Goal: Check status: Check status

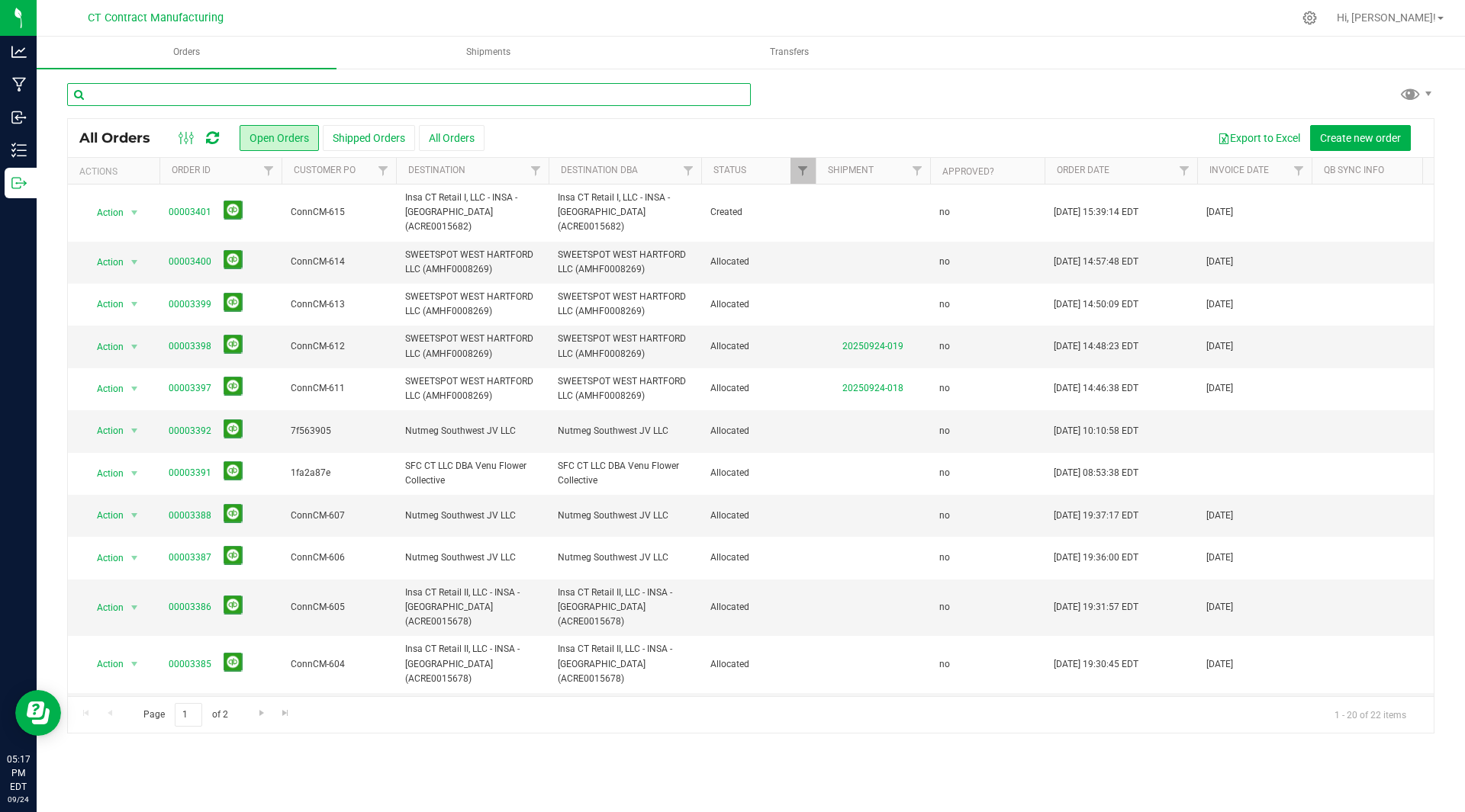
click at [207, 98] on input "text" at bounding box center [409, 95] width 684 height 23
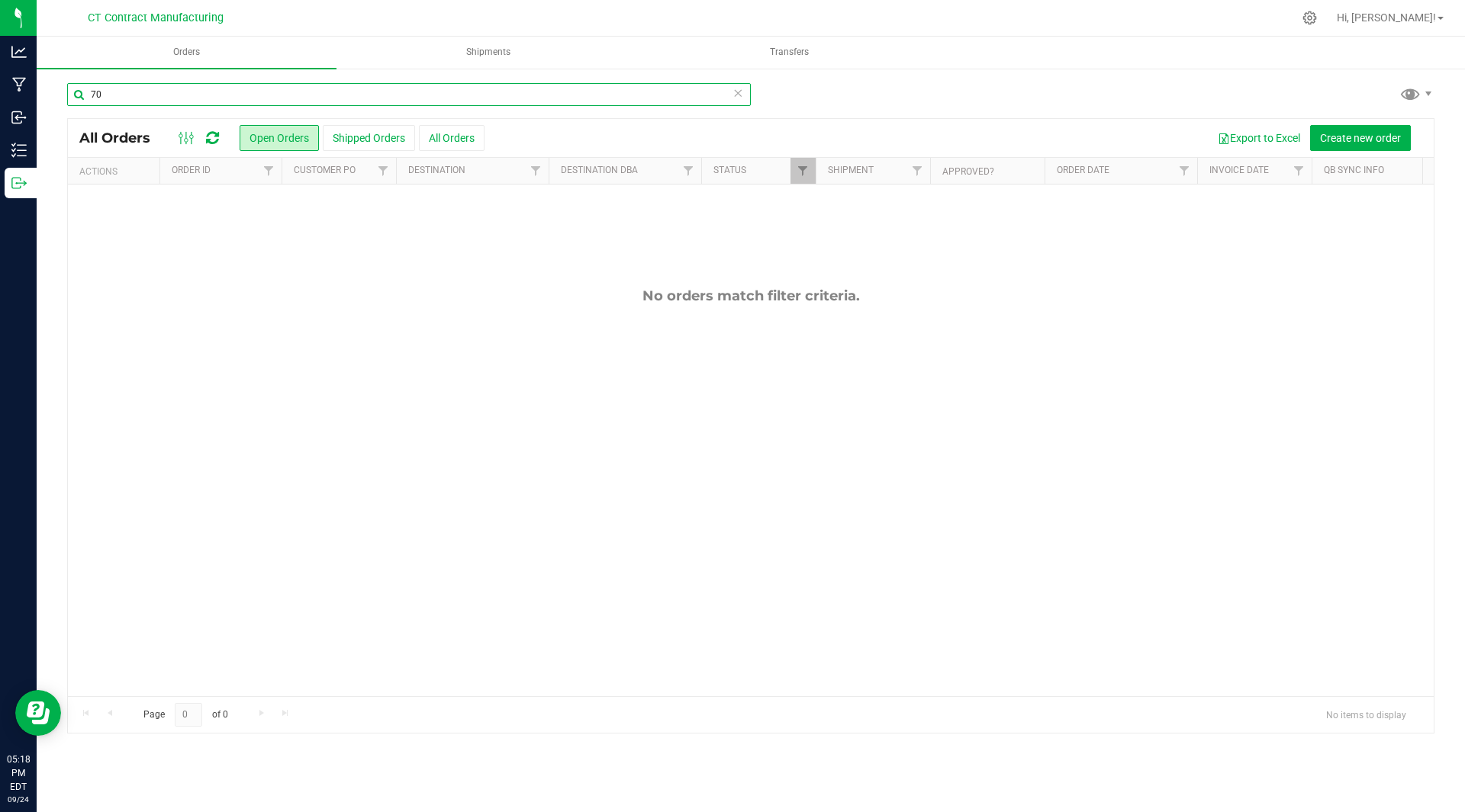
type input "7"
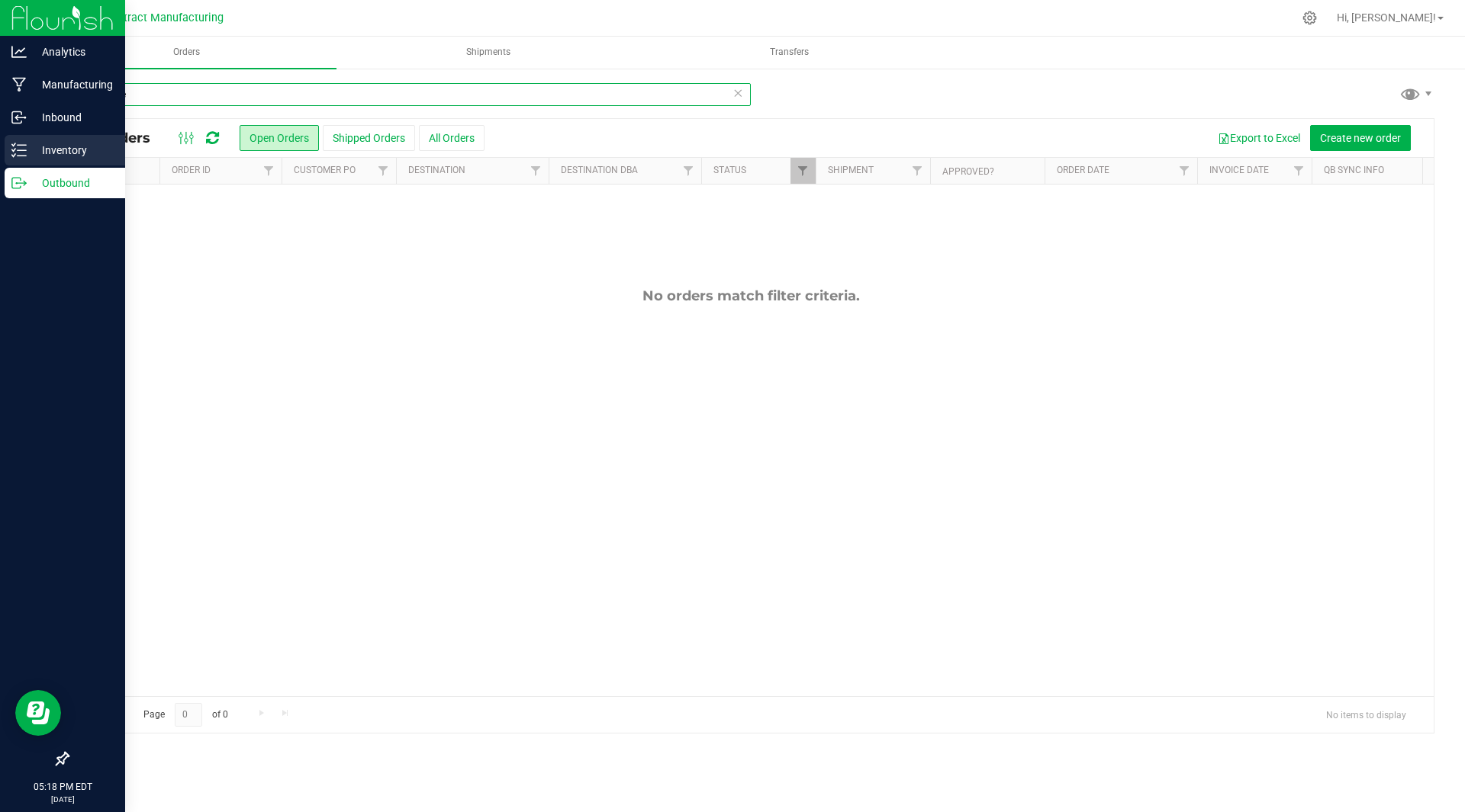
type input "distillate"
click at [65, 152] on p "Inventory" at bounding box center [72, 149] width 92 height 18
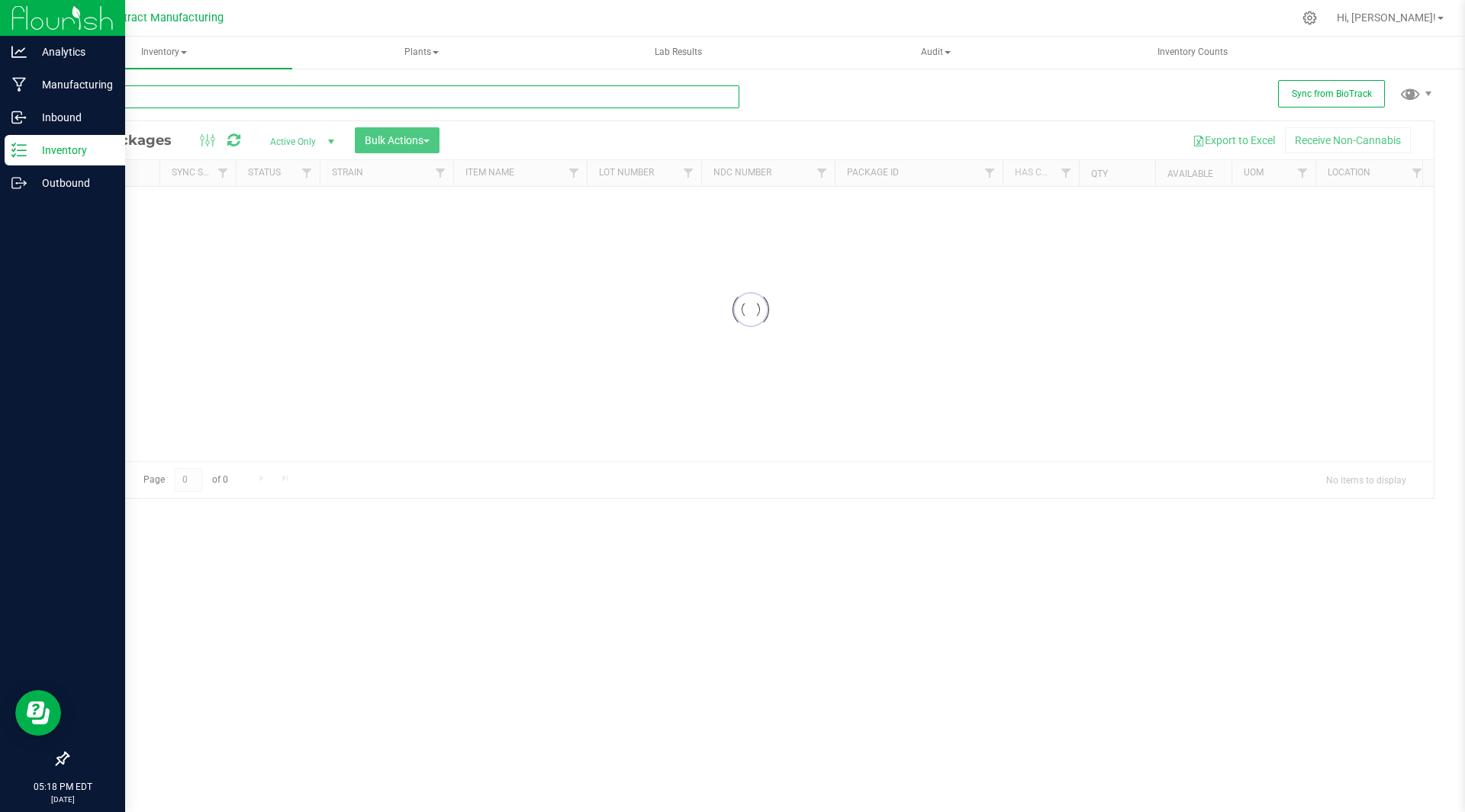
click at [165, 97] on input "text" at bounding box center [403, 96] width 672 height 23
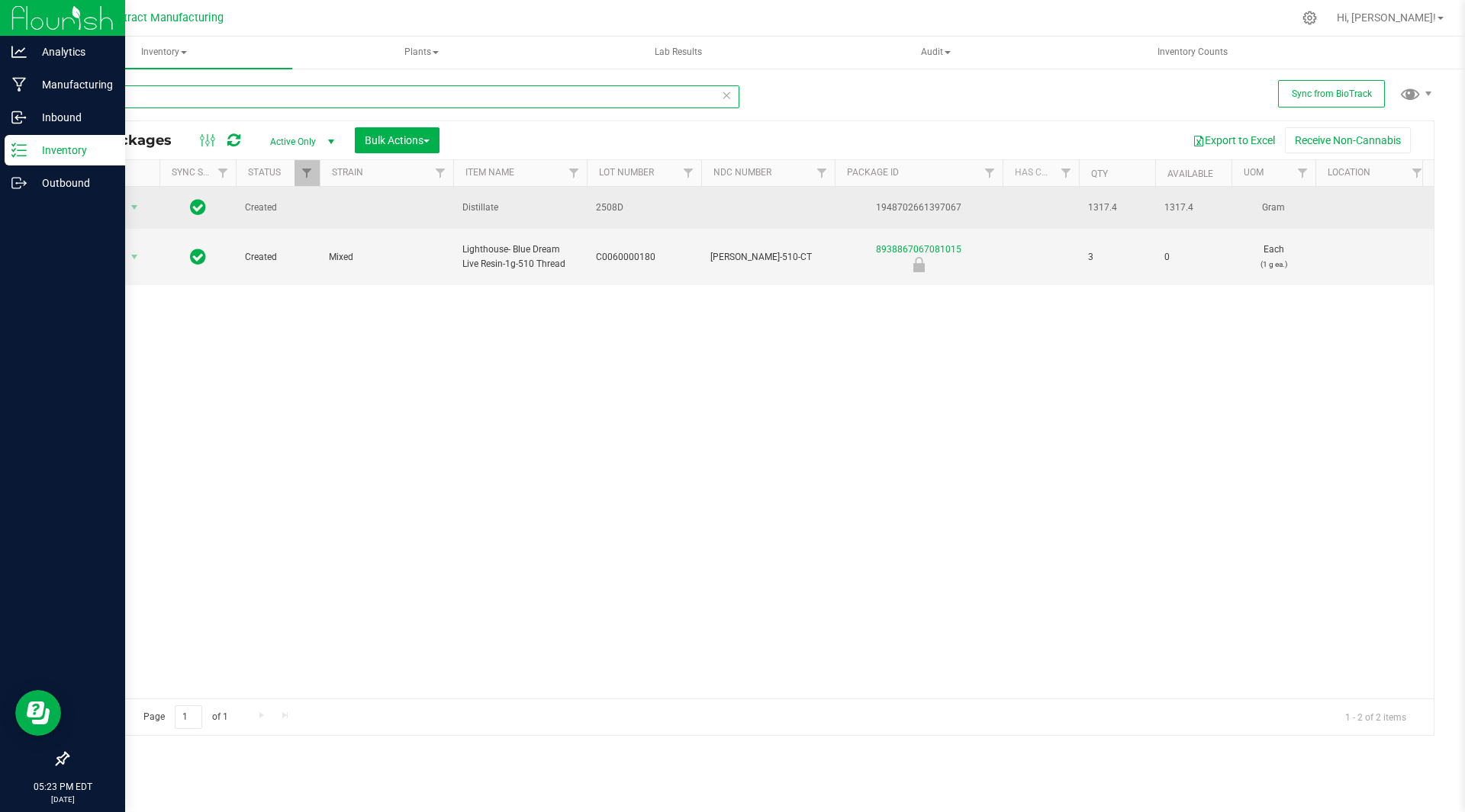
type input "7067"
